Goal: Check status: Check status

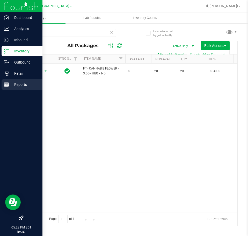
click at [11, 84] on p "Reports" at bounding box center [24, 84] width 31 height 6
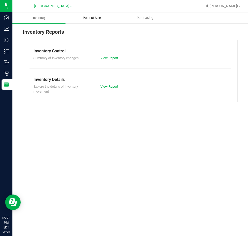
click at [95, 18] on span "Point of Sale" at bounding box center [92, 18] width 32 height 5
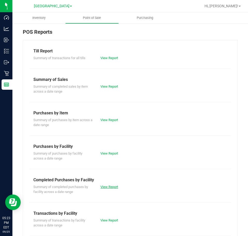
click at [115, 187] on link "View Report" at bounding box center [109, 187] width 18 height 4
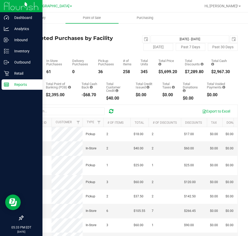
click at [23, 85] on p "Reports" at bounding box center [24, 84] width 31 height 6
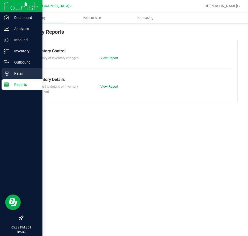
click at [9, 73] on p "Retail" at bounding box center [24, 73] width 31 height 6
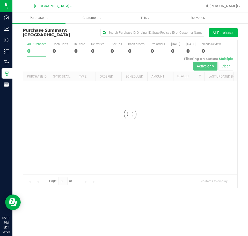
click at [210, 33] on button "All Purchases" at bounding box center [223, 32] width 28 height 9
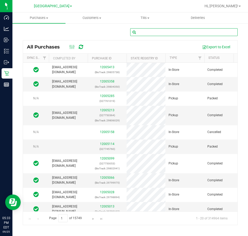
click at [178, 31] on input "text" at bounding box center [183, 32] width 107 height 8
type input "[PERSON_NAME]"
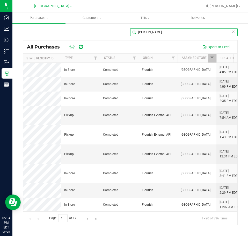
scroll to position [0, 67]
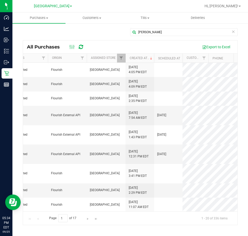
click at [76, 33] on div "[PERSON_NAME]" at bounding box center [130, 34] width 215 height 12
click at [235, 33] on icon at bounding box center [233, 31] width 4 height 6
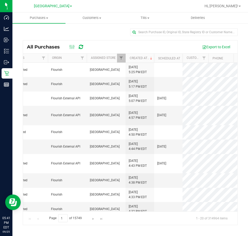
click at [109, 9] on div at bounding box center [147, 6] width 108 height 10
